Goal: Answer question/provide support

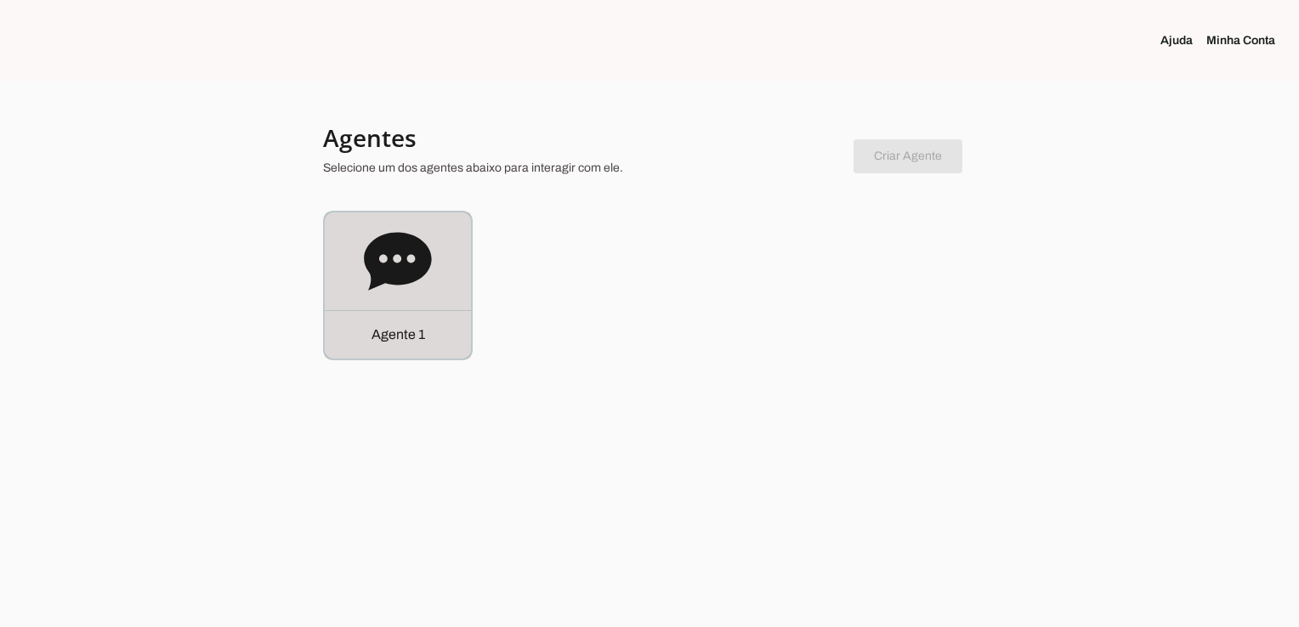
click at [369, 342] on div "Agente 1" at bounding box center [398, 334] width 146 height 48
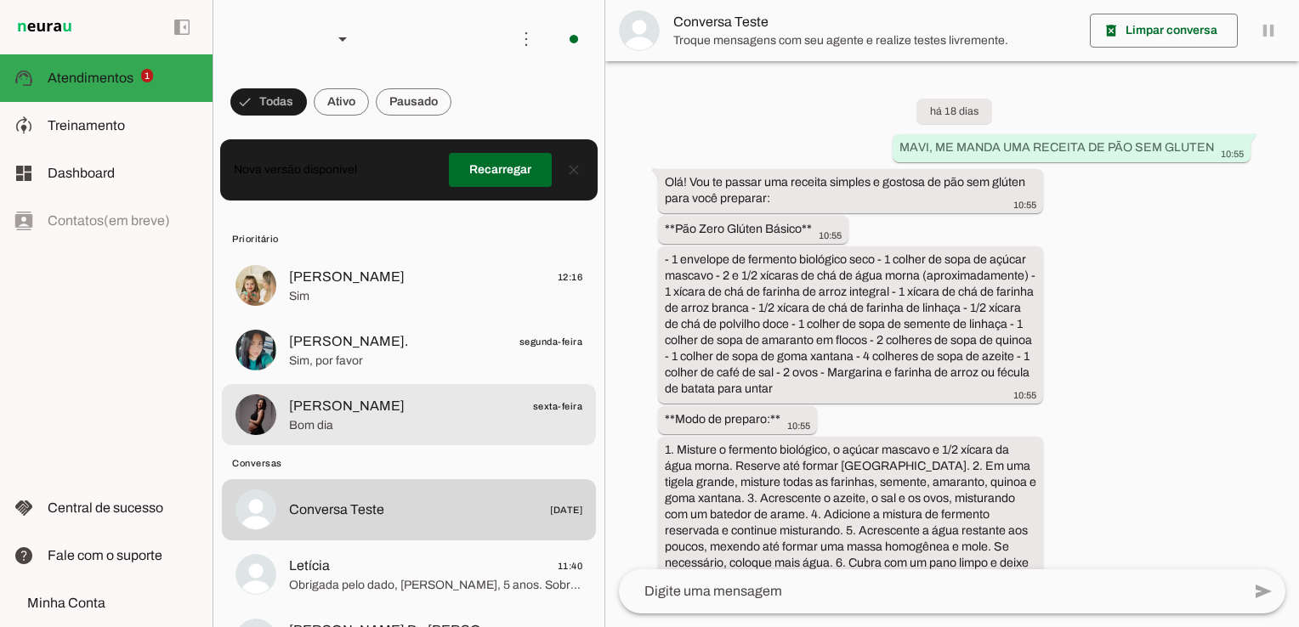
scroll to position [4574, 0]
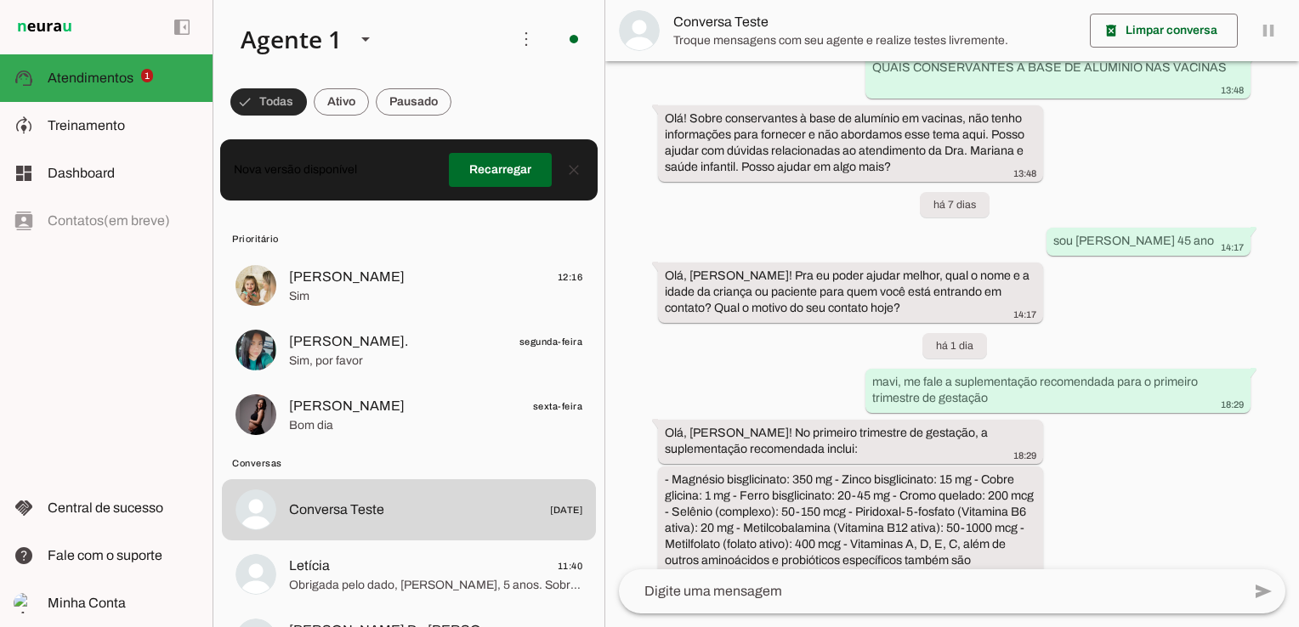
click at [267, 104] on span at bounding box center [268, 102] width 76 height 41
click at [479, 172] on span at bounding box center [500, 170] width 103 height 41
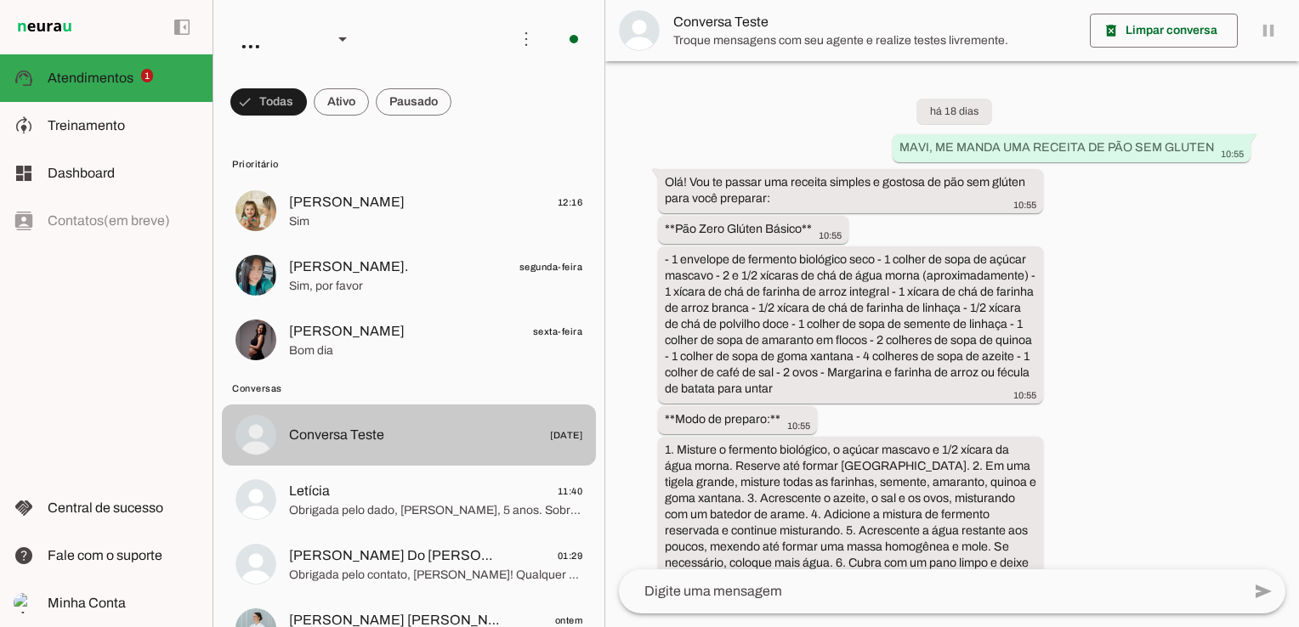
scroll to position [4574, 0]
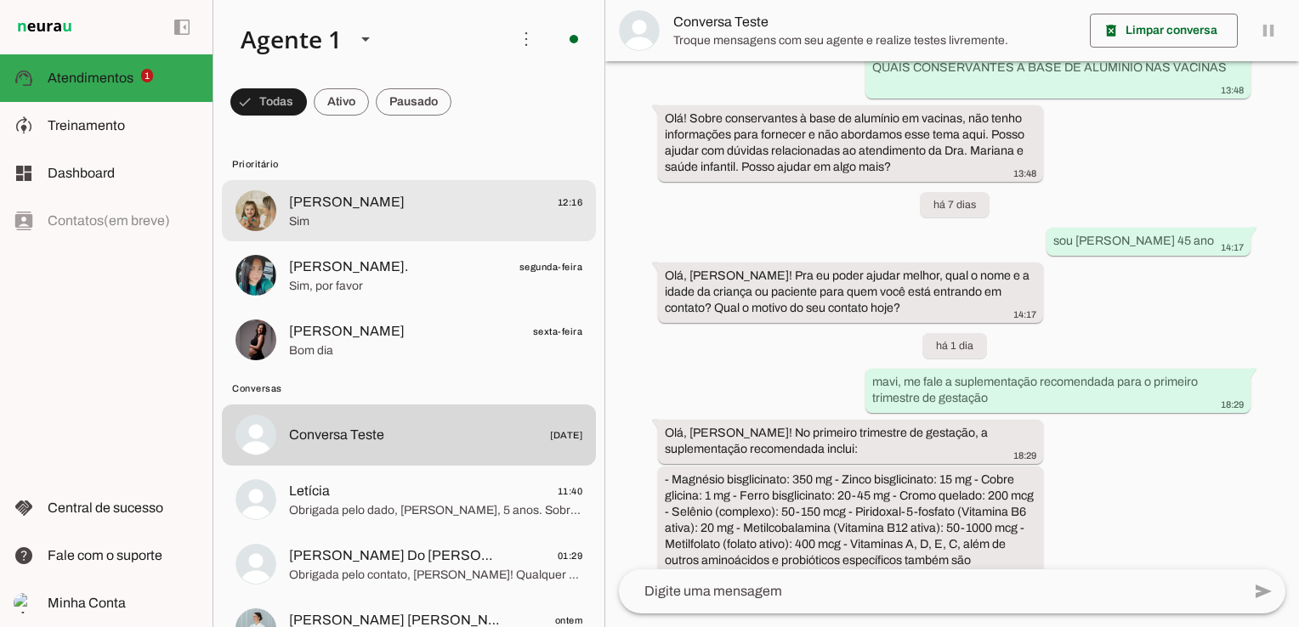
click at [381, 216] on span "Sim" at bounding box center [435, 221] width 293 height 17
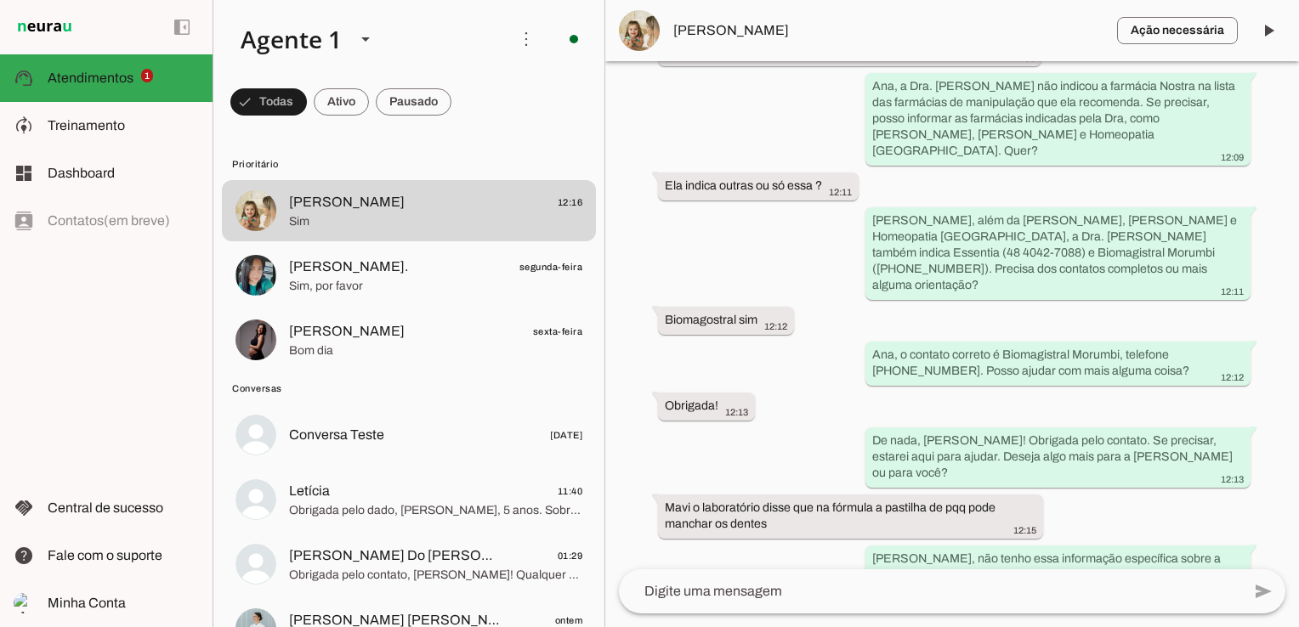
scroll to position [2237, 0]
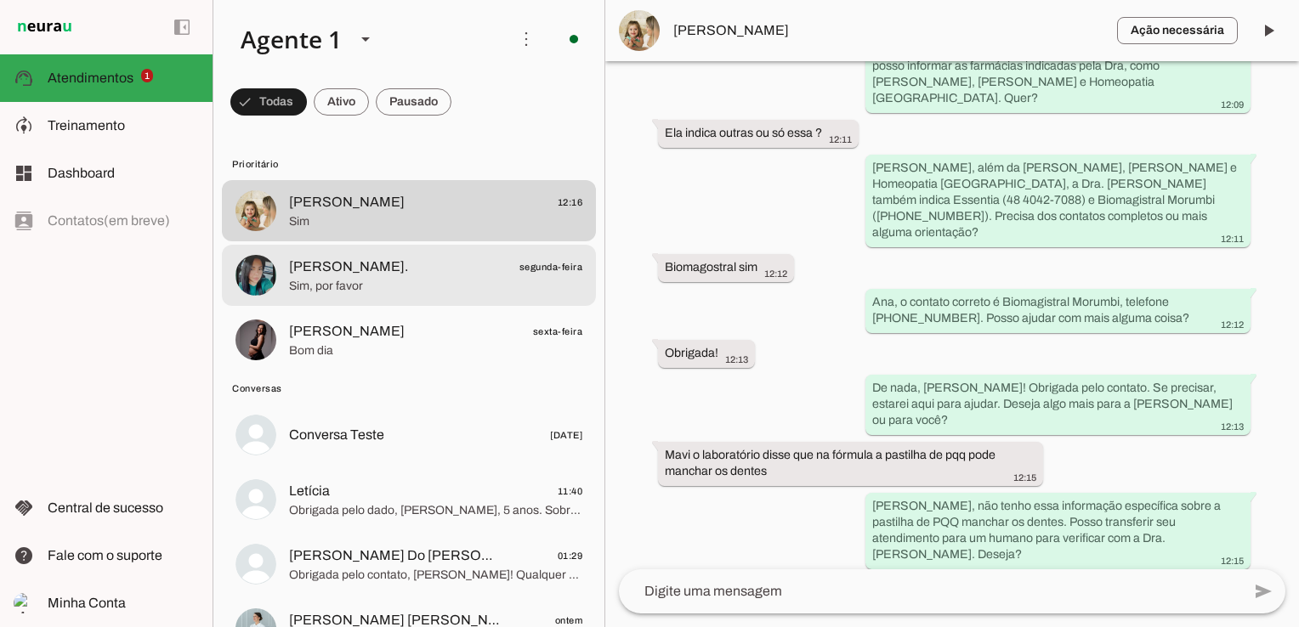
click at [396, 286] on span "Sim, por favor" at bounding box center [435, 286] width 293 height 17
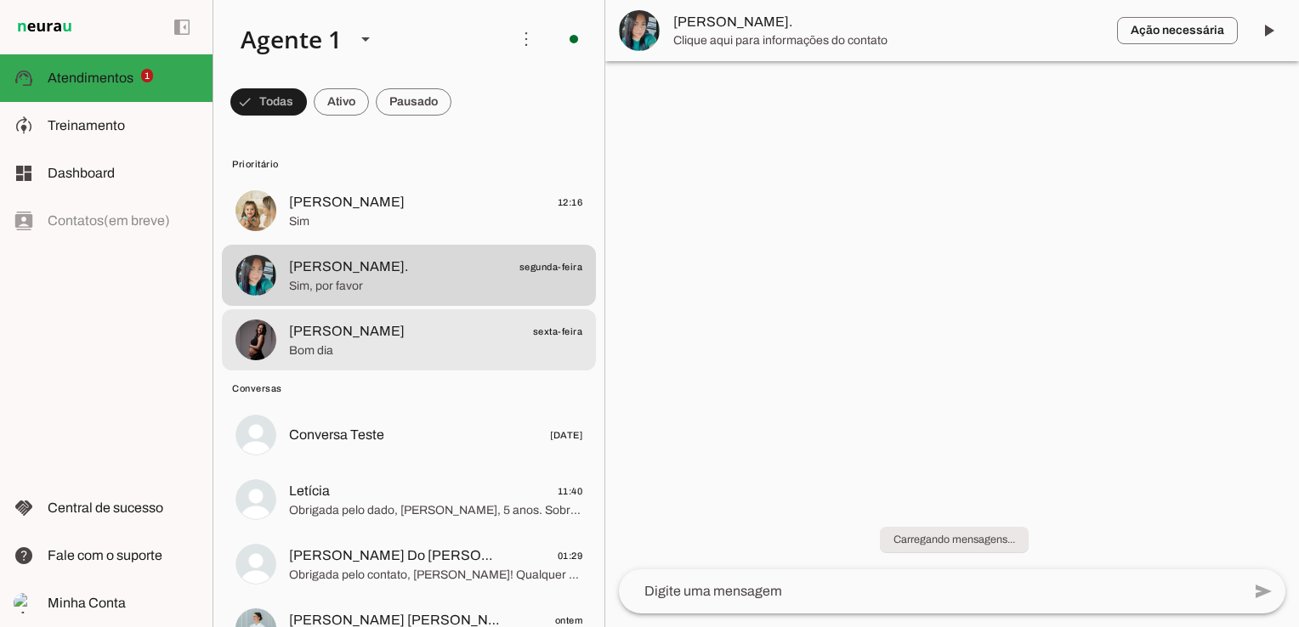
click at [375, 348] on span "Bom dia" at bounding box center [435, 351] width 293 height 17
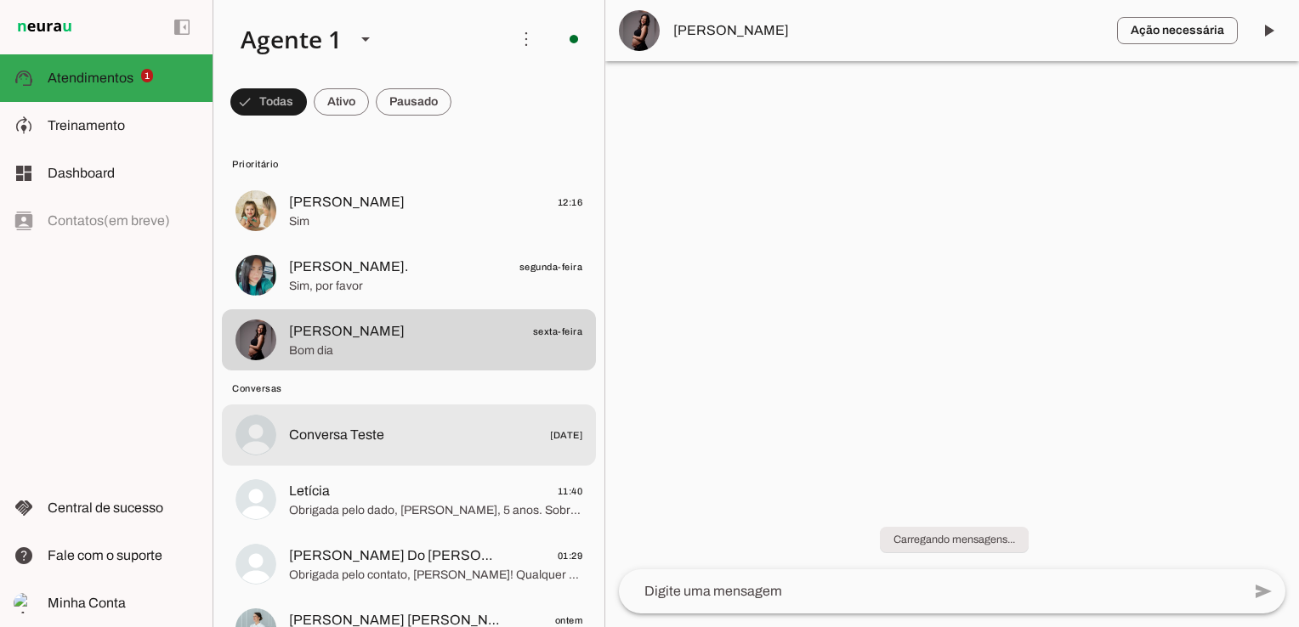
scroll to position [85, 0]
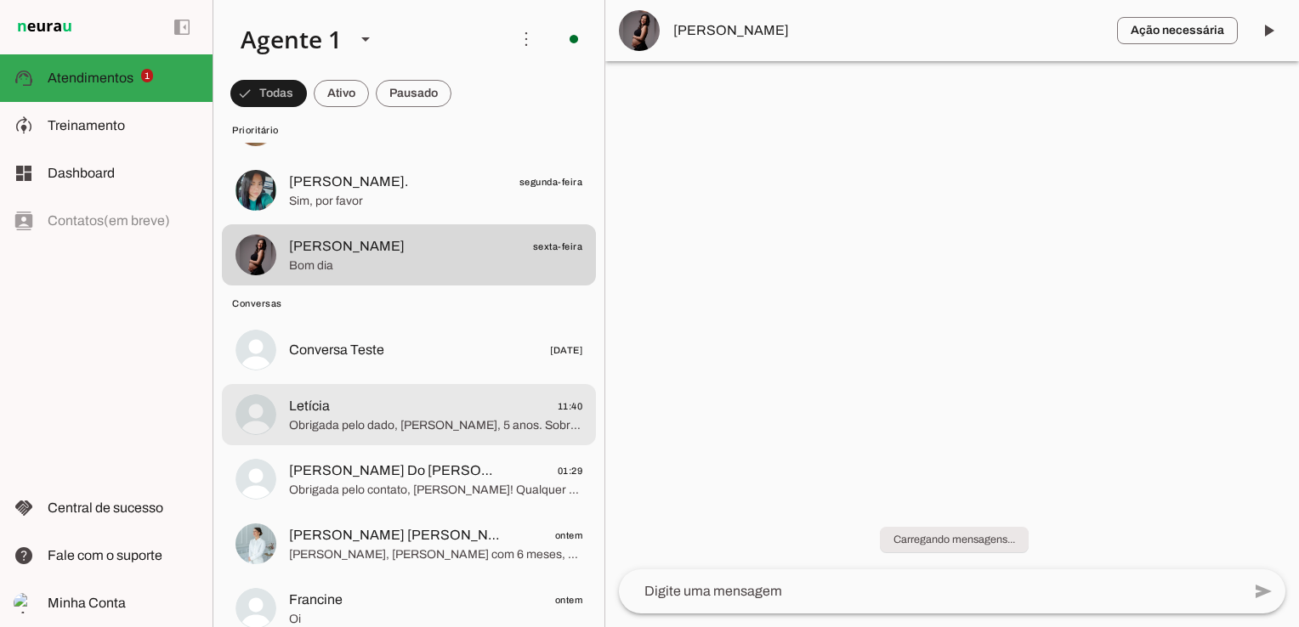
click at [422, 413] on span "Letícia 11:40" at bounding box center [435, 406] width 293 height 21
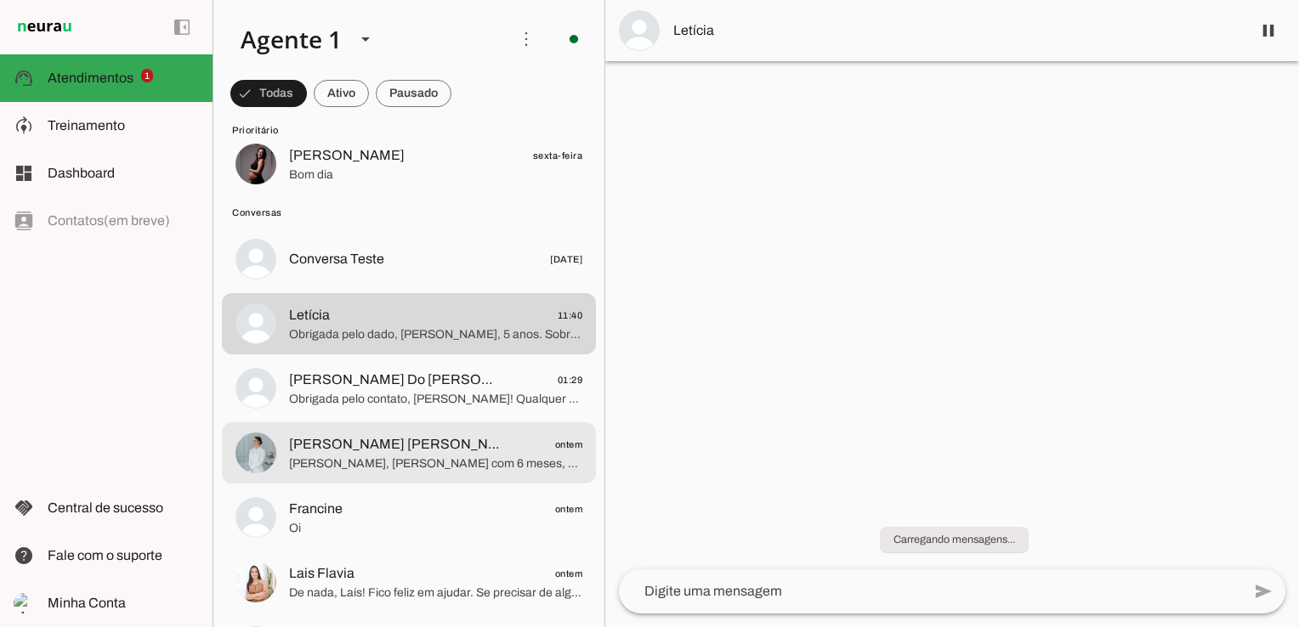
scroll to position [255, 0]
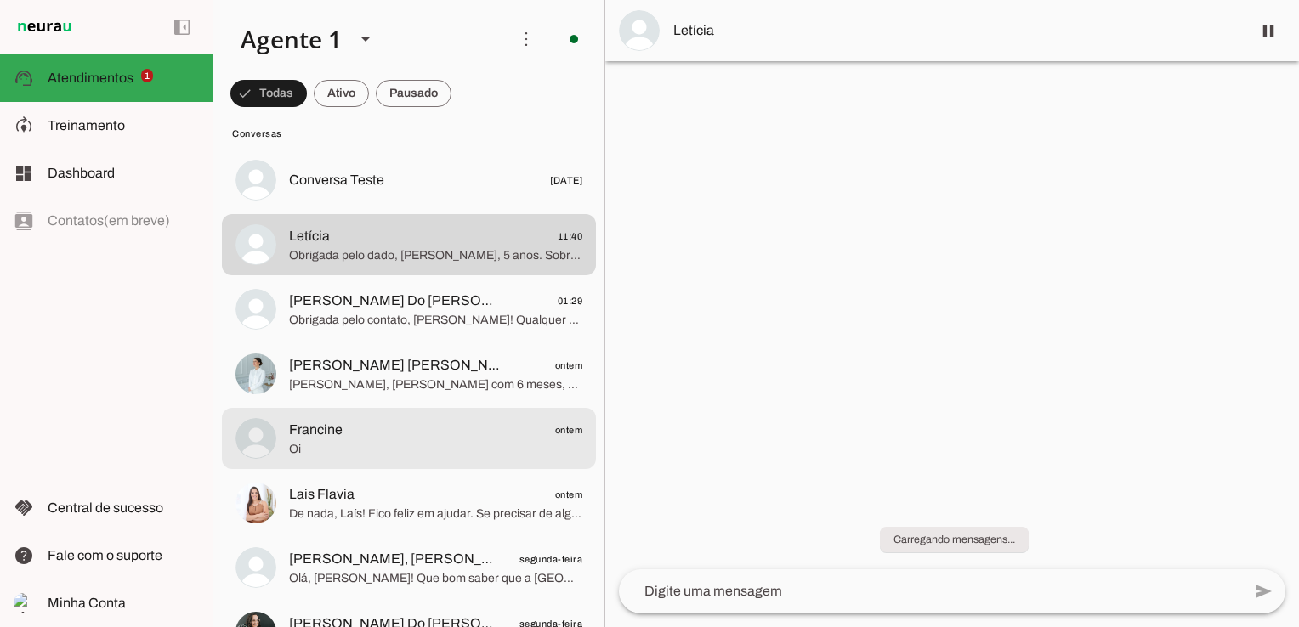
click at [530, 433] on span "Francine ontem" at bounding box center [435, 430] width 293 height 21
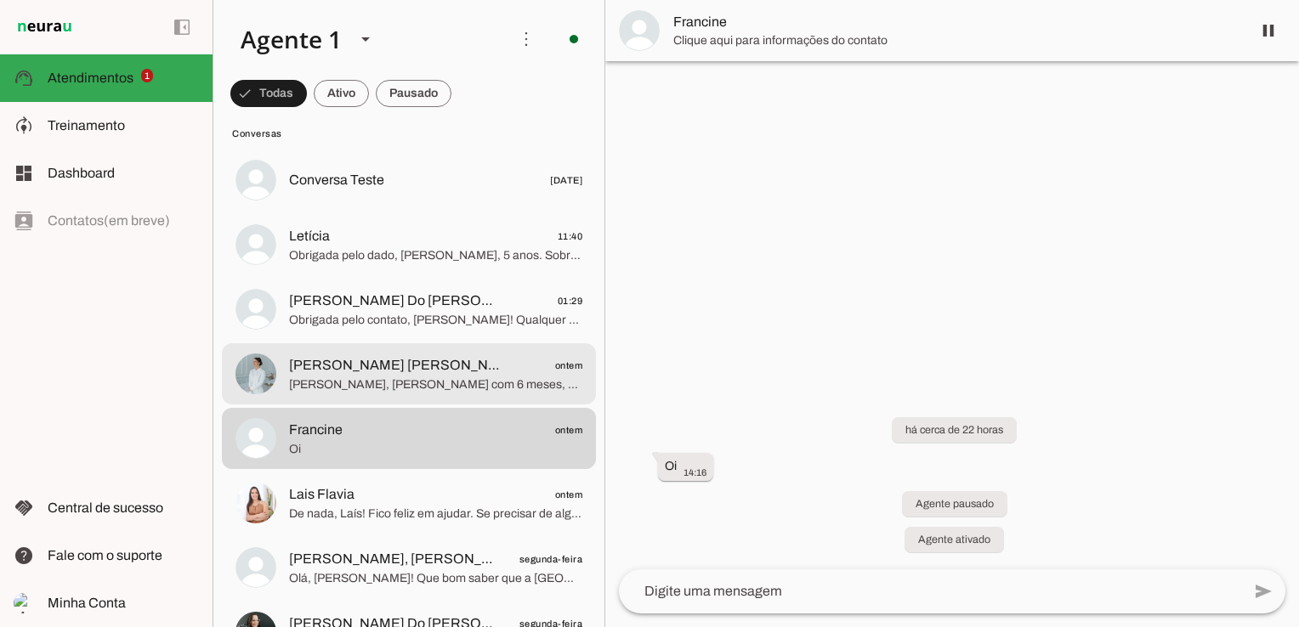
click at [471, 379] on span "[PERSON_NAME], [PERSON_NAME] com 6 meses, que ótimo cuidar assim! Dar 150 ml de…" at bounding box center [435, 385] width 293 height 17
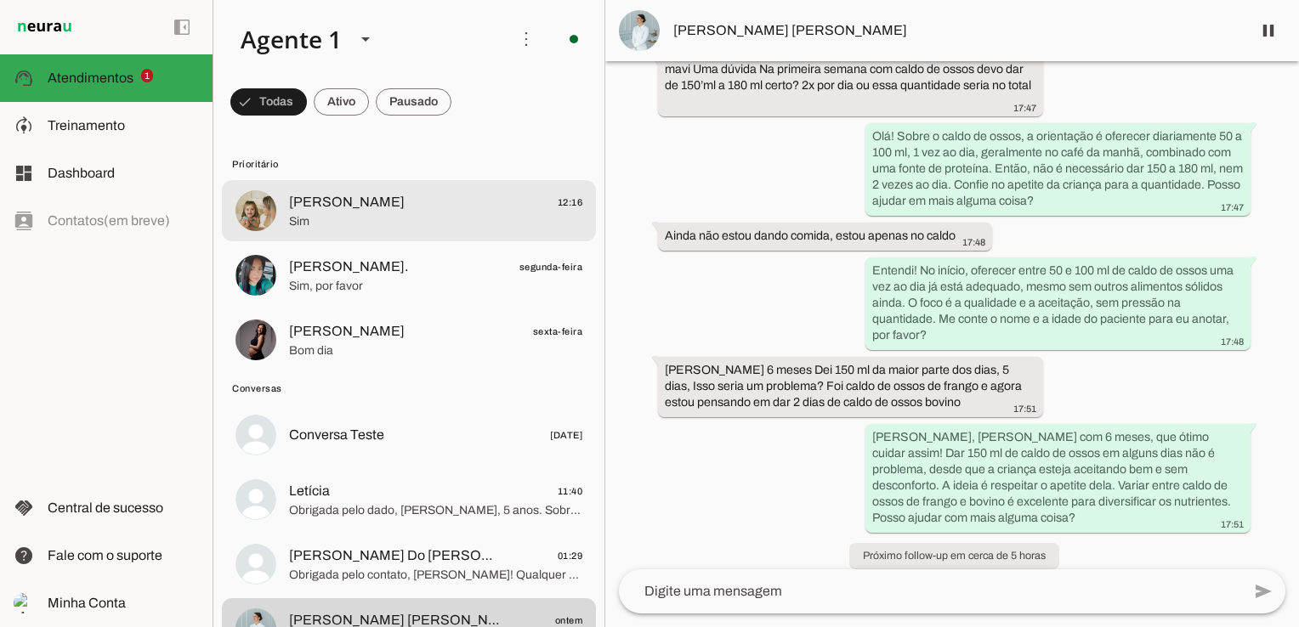
click at [351, 205] on span "[PERSON_NAME]" at bounding box center [347, 202] width 116 height 20
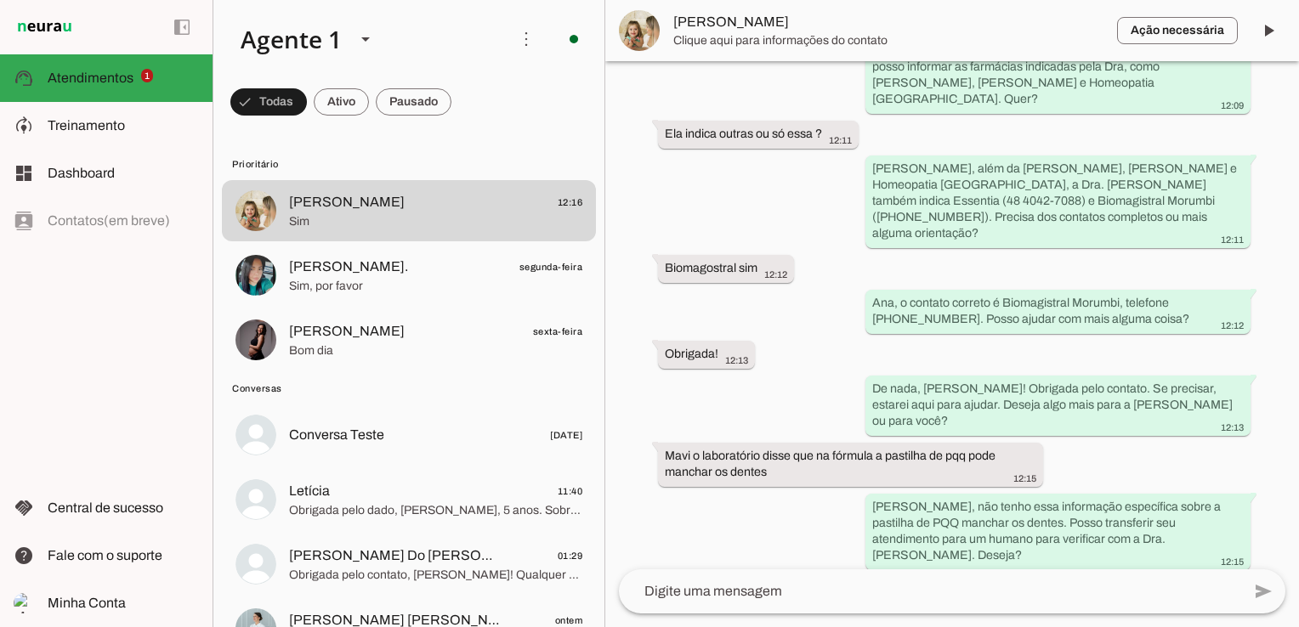
scroll to position [2237, 0]
drag, startPoint x: 884, startPoint y: 310, endPoint x: 966, endPoint y: 309, distance: 81.6
click at [0, 0] on slot "Mavi o laboratório disse que na fórmula a pastilha de pqq pode manchar os dentes" at bounding box center [0, 0] width 0 height 0
